Goal: Use online tool/utility: Use online tool/utility

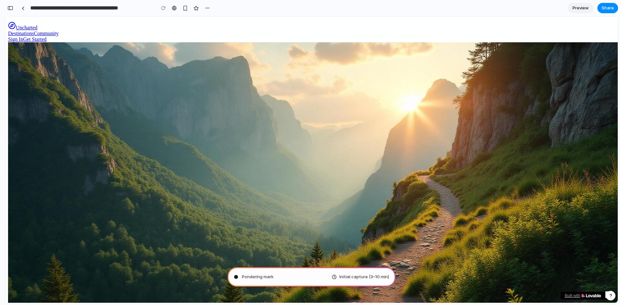
type input "**********"
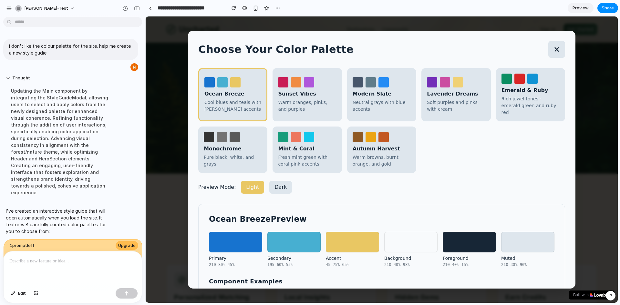
click at [298, 99] on div "Warm oranges, pinks, and purples" at bounding box center [307, 106] width 58 height 14
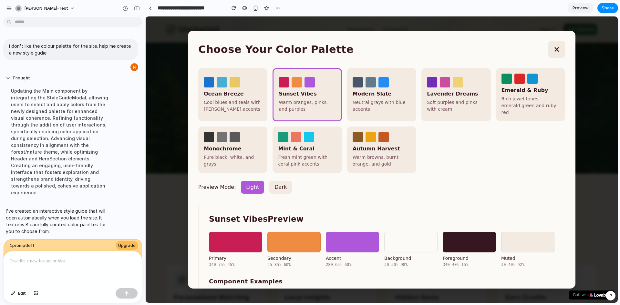
click at [370, 106] on div "Neutral grays with blue accents" at bounding box center [382, 106] width 58 height 14
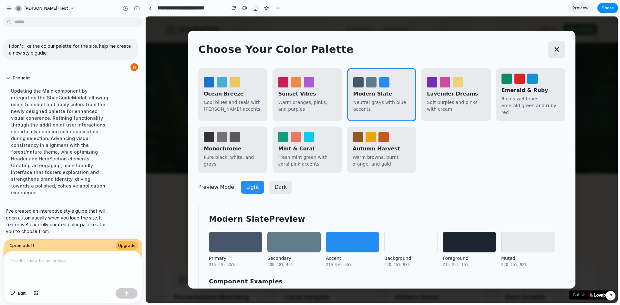
click at [456, 108] on div "Soft purples and pinks with cream" at bounding box center [456, 106] width 58 height 14
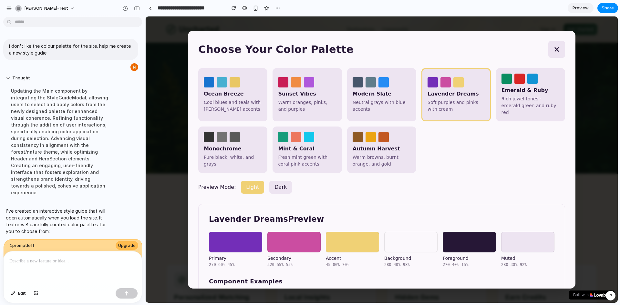
click at [511, 104] on div "Rich jewel tones - emerald green and ruby red" at bounding box center [531, 106] width 58 height 20
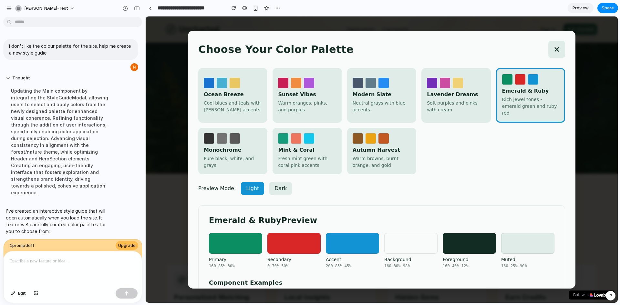
click at [273, 147] on button "Mint & Coral Fresh mint green with coral pink accents" at bounding box center [307, 151] width 69 height 47
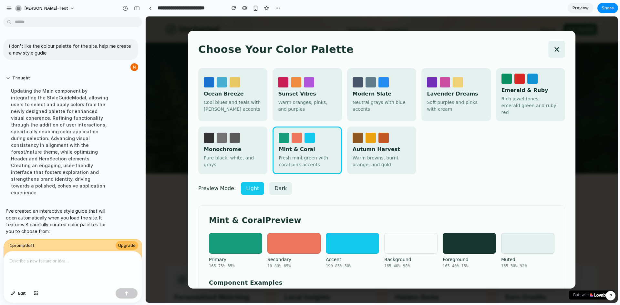
click at [269, 182] on button "Dark" at bounding box center [280, 188] width 23 height 13
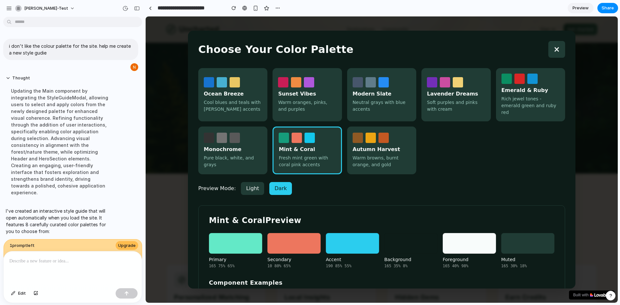
click at [250, 182] on button "Light" at bounding box center [252, 188] width 23 height 13
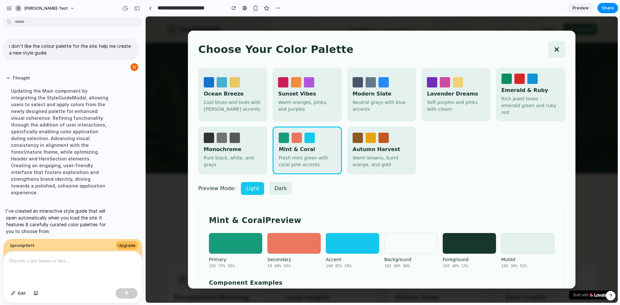
click at [241, 94] on div "Ocean Breeze" at bounding box center [233, 94] width 58 height 8
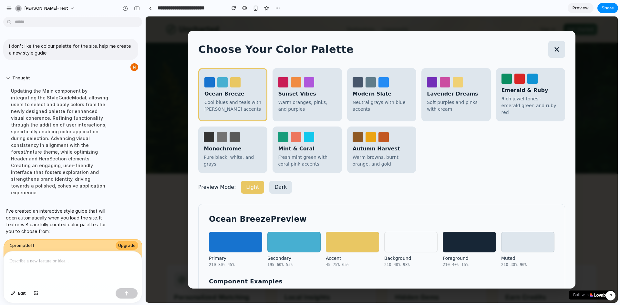
click at [285, 99] on div "Warm oranges, pinks, and purples" at bounding box center [307, 106] width 58 height 14
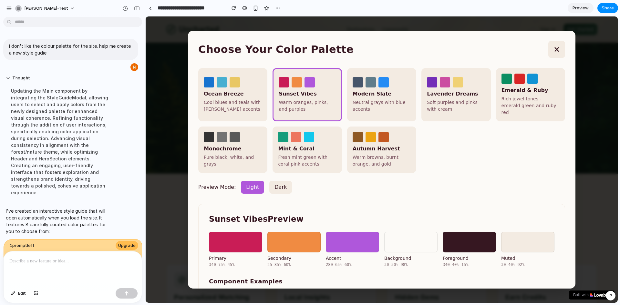
click at [397, 106] on div "Neutral grays with blue accents" at bounding box center [382, 106] width 58 height 14
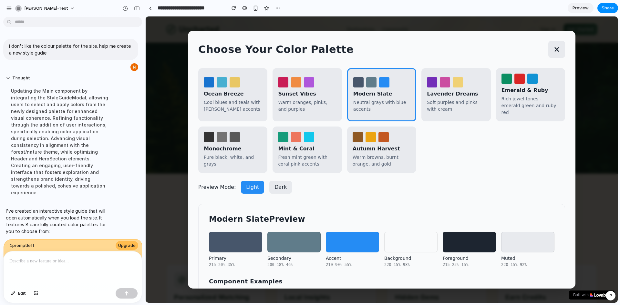
click at [469, 116] on button "Lavender Dreams Soft purples and pinks with cream" at bounding box center [456, 94] width 69 height 53
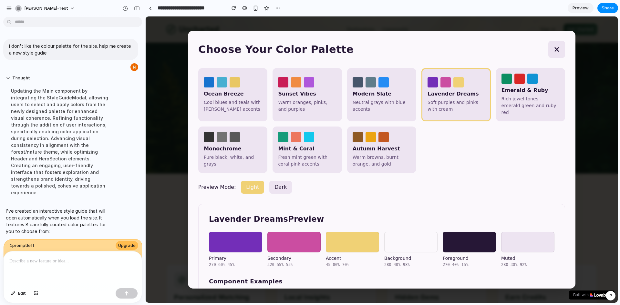
click at [317, 145] on div "Mint & Coral" at bounding box center [307, 149] width 58 height 8
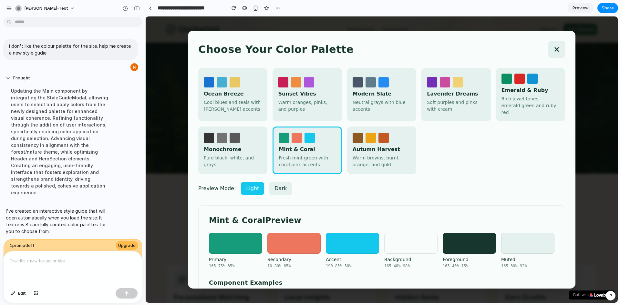
click at [236, 146] on div "Monochrome" at bounding box center [233, 150] width 58 height 8
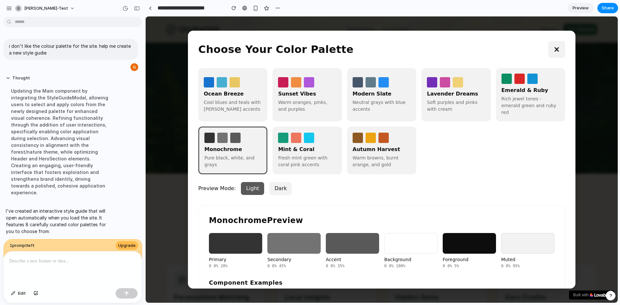
click at [405, 159] on div "Warm browns, burnt orange, and gold" at bounding box center [382, 162] width 58 height 14
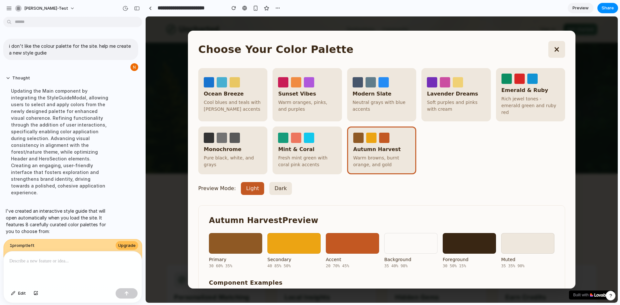
click at [533, 106] on div "Rich jewel tones - emerald green and ruby red" at bounding box center [531, 106] width 58 height 20
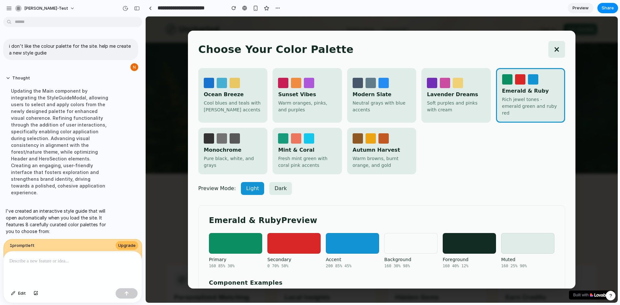
click at [332, 148] on button "Mint & Coral Fresh mint green with coral pink accents" at bounding box center [307, 151] width 69 height 47
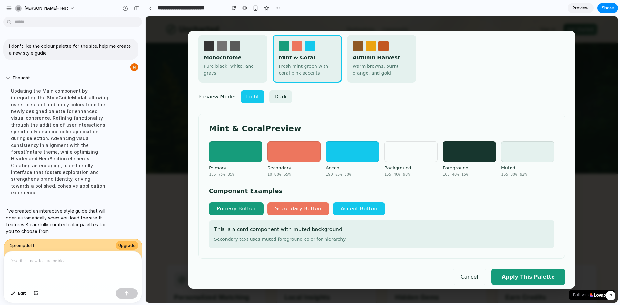
click at [535, 271] on button "Apply This Palette" at bounding box center [529, 277] width 74 height 16
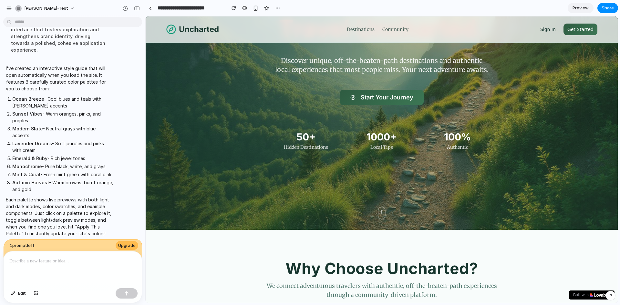
scroll to position [129, 0]
